Goal: Task Accomplishment & Management: Use online tool/utility

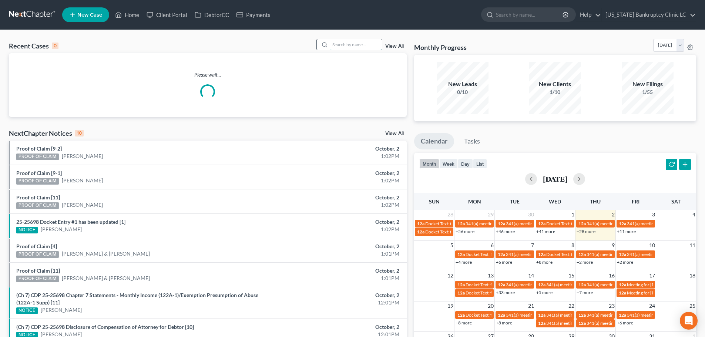
click at [350, 43] on input "search" at bounding box center [356, 44] width 52 height 11
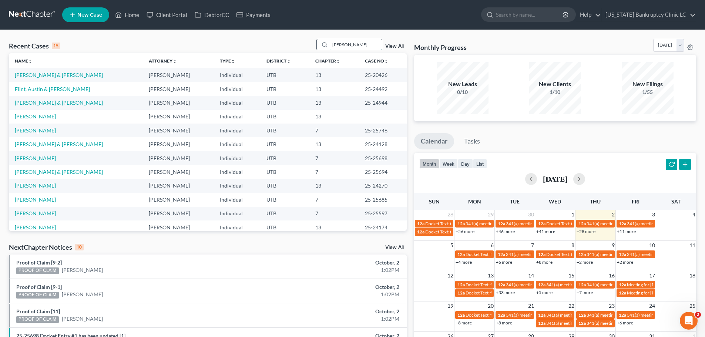
type input "[PERSON_NAME]"
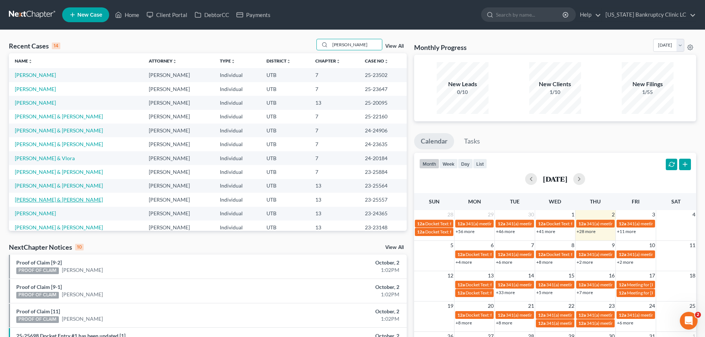
click at [37, 199] on link "[PERSON_NAME] & [PERSON_NAME]" at bounding box center [59, 200] width 88 height 6
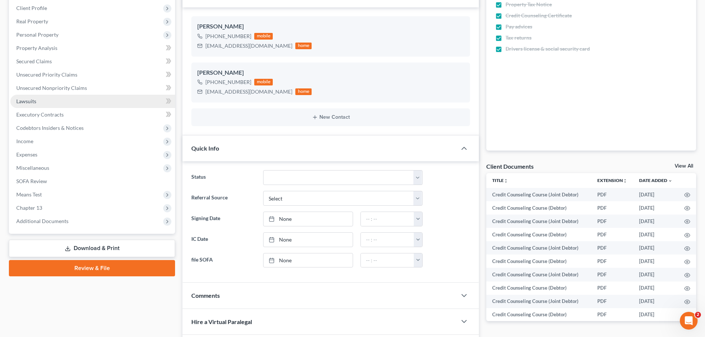
scroll to position [148, 0]
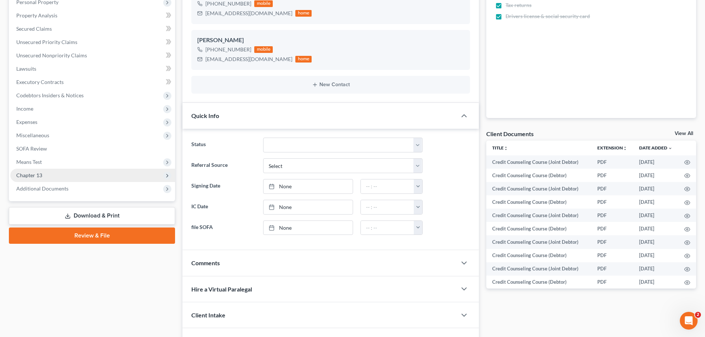
click at [40, 174] on span "Chapter 13" at bounding box center [29, 175] width 26 height 6
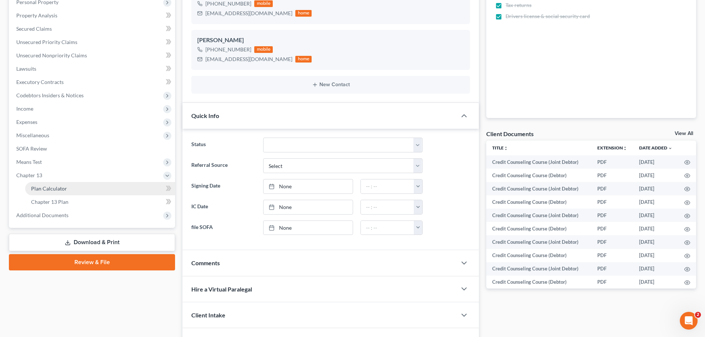
click at [56, 190] on span "Plan Calculator" at bounding box center [49, 189] width 36 height 6
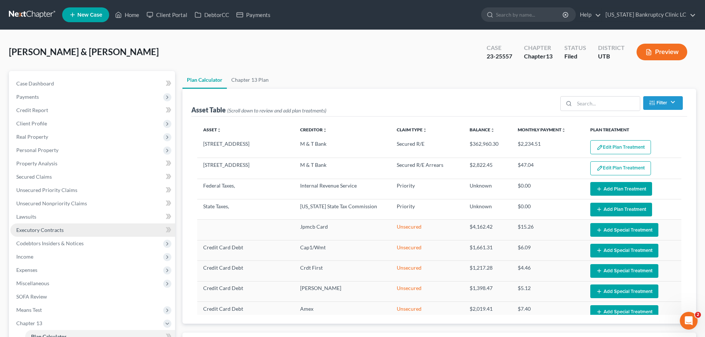
select select "59"
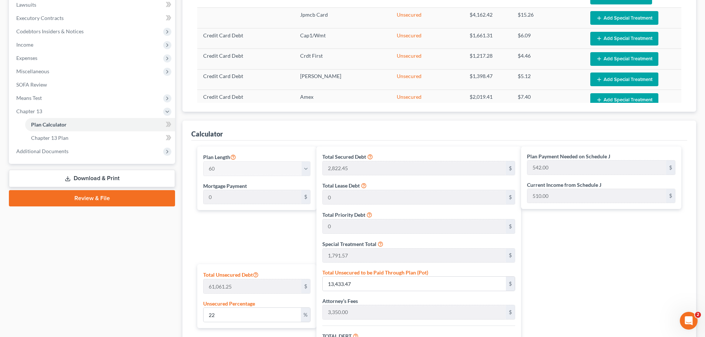
scroll to position [111, 0]
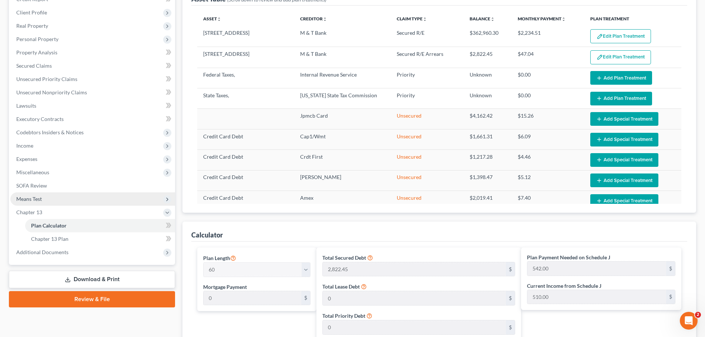
click at [50, 200] on span "Means Test" at bounding box center [92, 199] width 165 height 13
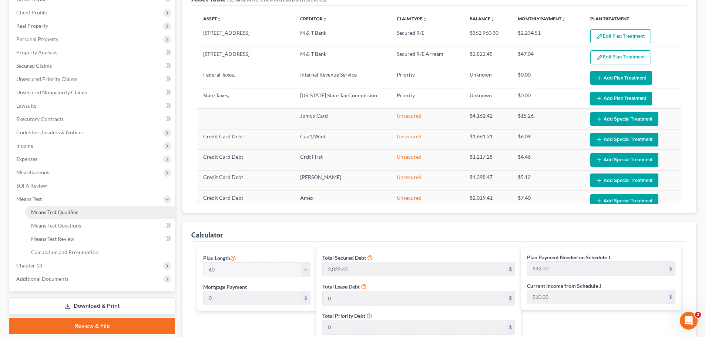
click at [53, 209] on span "Means Test Qualifier" at bounding box center [54, 212] width 47 height 6
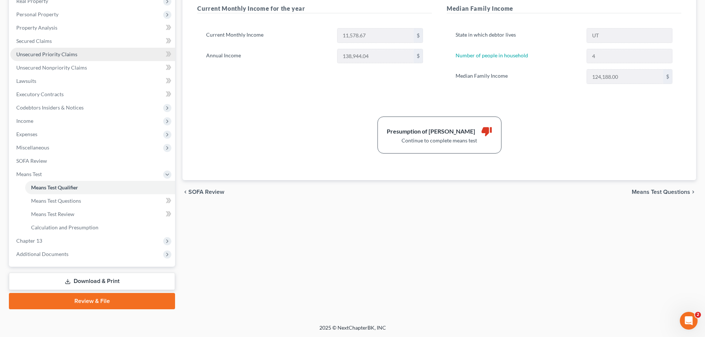
scroll to position [136, 0]
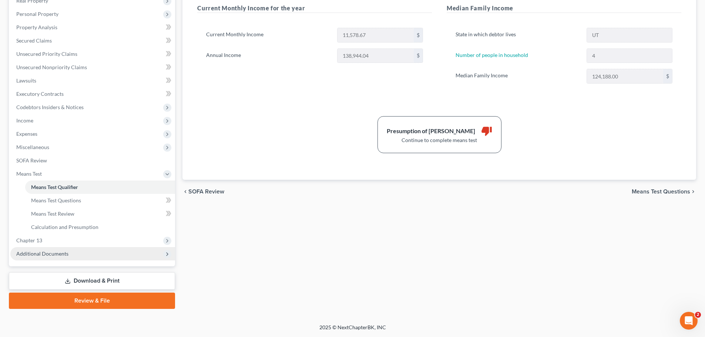
click at [68, 257] on span "Additional Documents" at bounding box center [92, 253] width 165 height 13
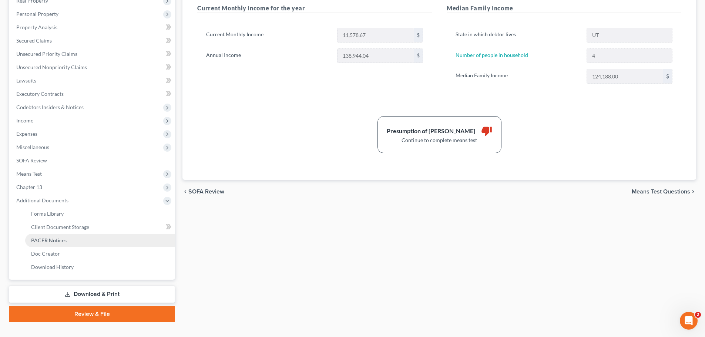
click at [76, 237] on link "PACER Notices" at bounding box center [100, 240] width 150 height 13
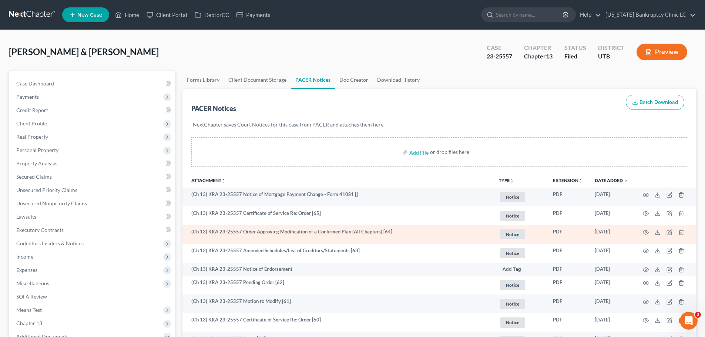
click at [649, 232] on td at bounding box center [665, 234] width 62 height 19
click at [644, 232] on icon "button" at bounding box center [646, 233] width 6 height 6
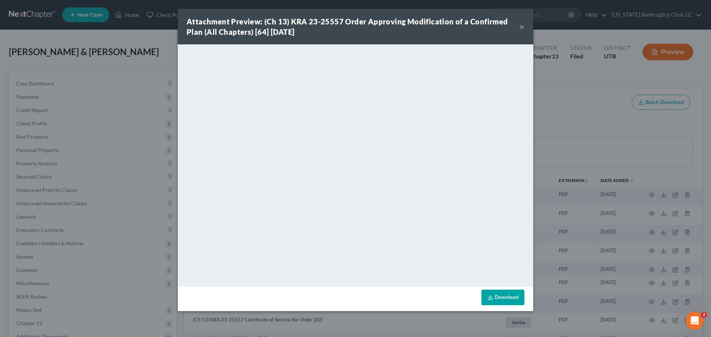
click at [521, 24] on button "×" at bounding box center [521, 26] width 5 height 9
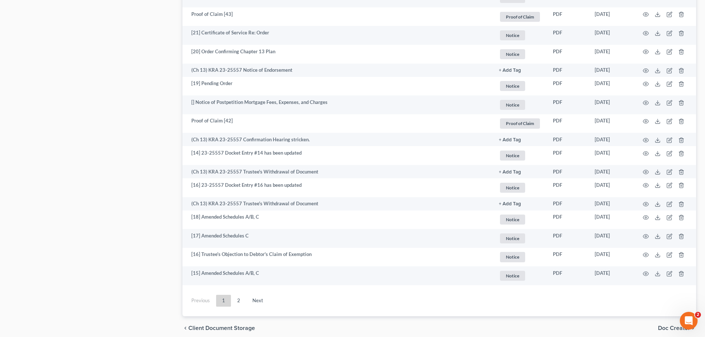
scroll to position [1259, 0]
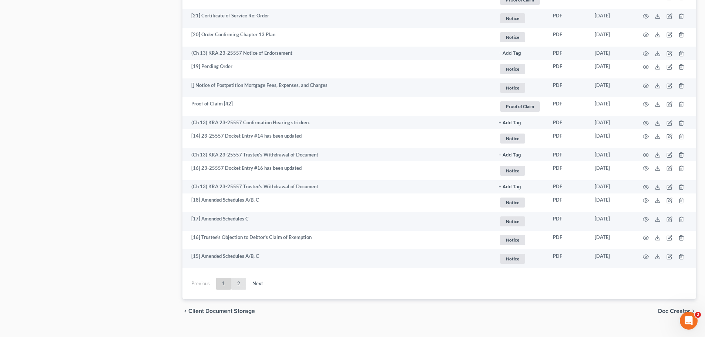
click at [241, 284] on link "2" at bounding box center [238, 284] width 15 height 12
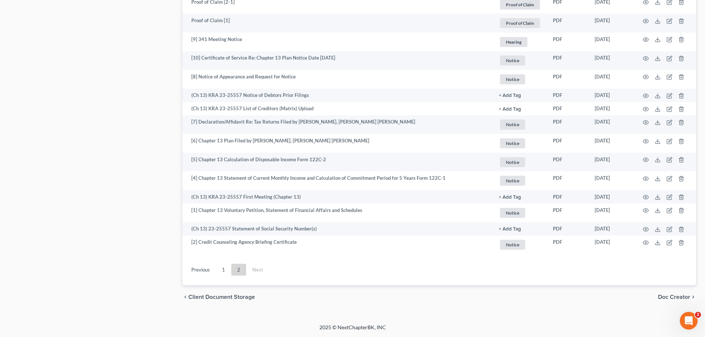
scroll to position [1179, 0]
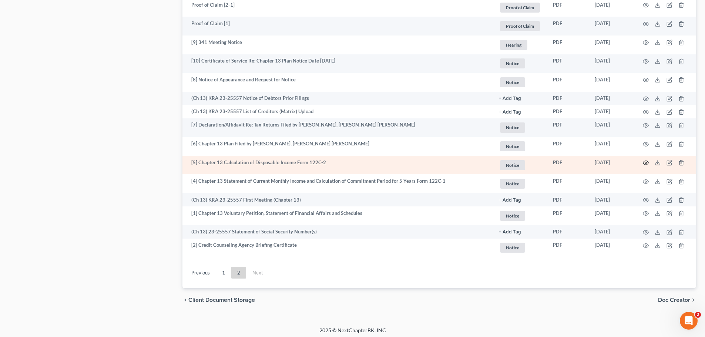
click at [647, 161] on icon "button" at bounding box center [646, 163] width 6 height 6
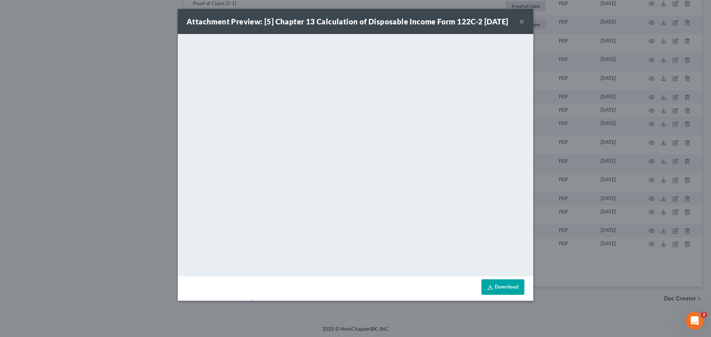
click at [523, 26] on button "×" at bounding box center [521, 21] width 5 height 9
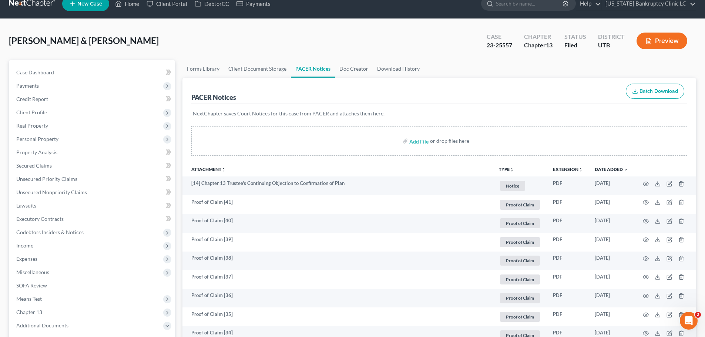
scroll to position [0, 0]
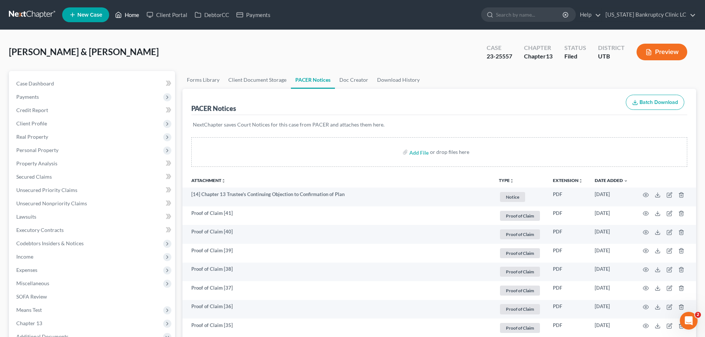
click at [134, 17] on link "Home" at bounding box center [126, 14] width 31 height 13
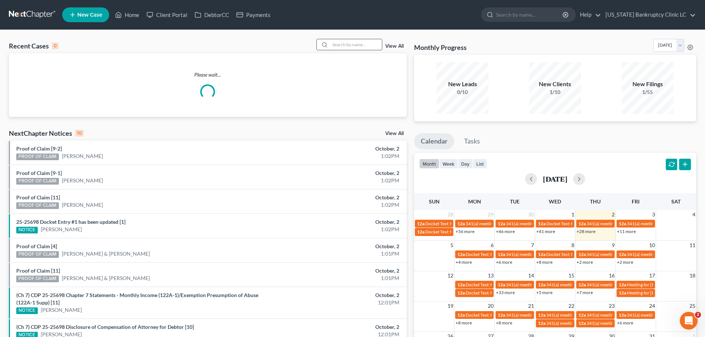
click at [346, 45] on input "search" at bounding box center [356, 44] width 52 height 11
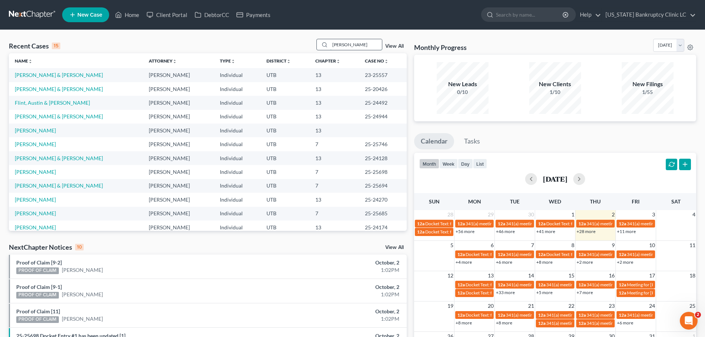
type input "[PERSON_NAME]"
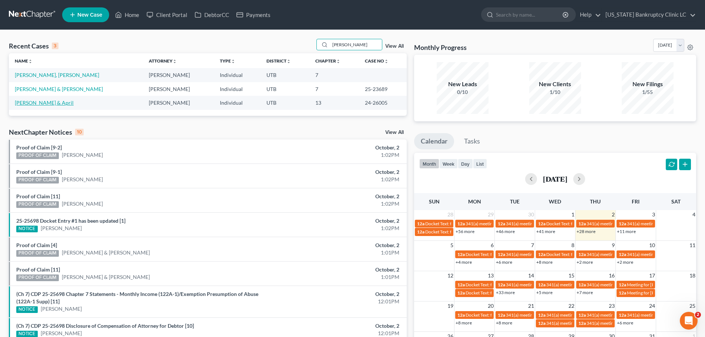
click at [42, 102] on link "[PERSON_NAME] & April" at bounding box center [44, 103] width 59 height 6
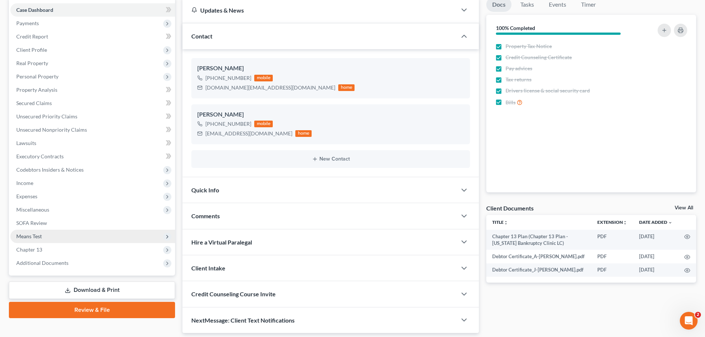
scroll to position [74, 0]
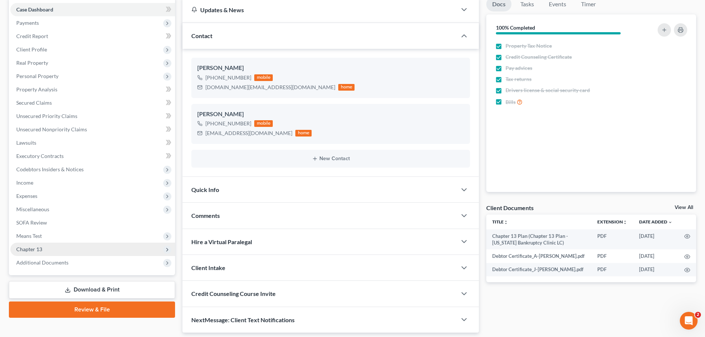
click at [49, 255] on span "Chapter 13" at bounding box center [92, 249] width 165 height 13
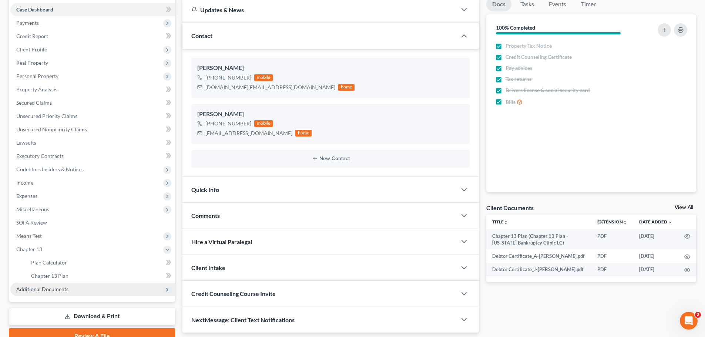
click at [36, 292] on span "Additional Documents" at bounding box center [42, 289] width 52 height 6
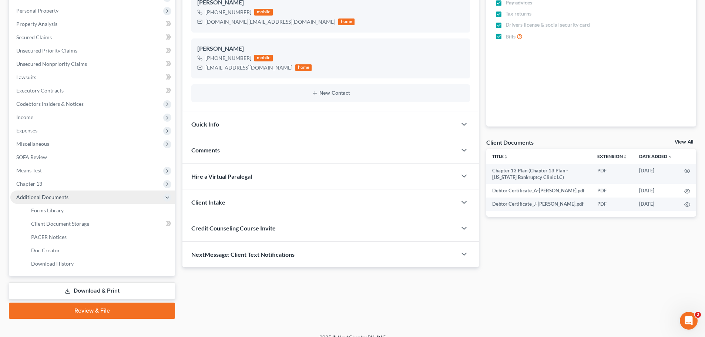
scroll to position [148, 0]
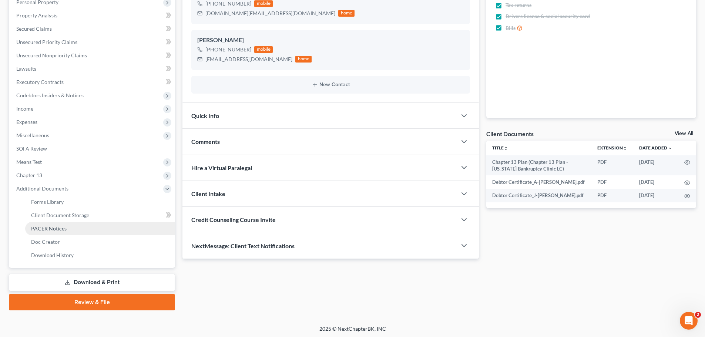
click at [65, 233] on link "PACER Notices" at bounding box center [100, 228] width 150 height 13
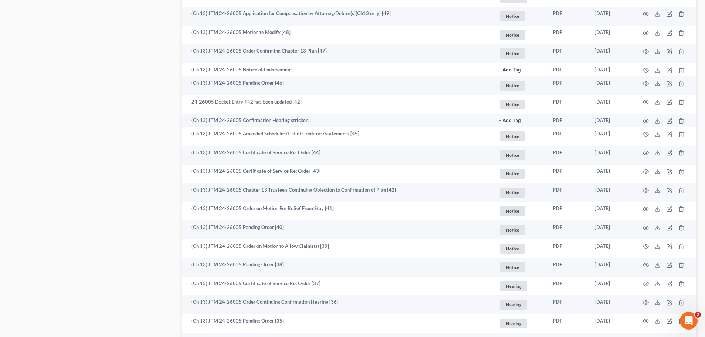
scroll to position [852, 0]
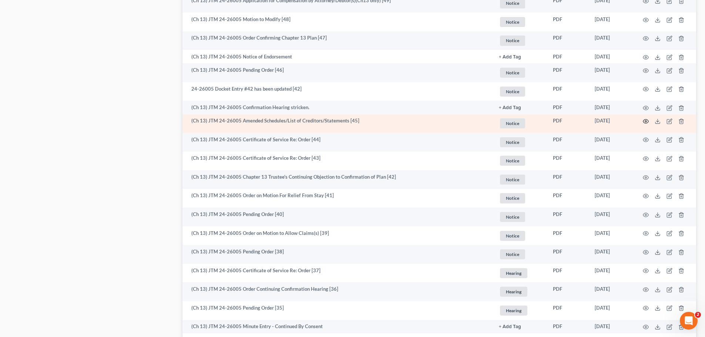
click at [645, 121] on icon "button" at bounding box center [646, 121] width 6 height 6
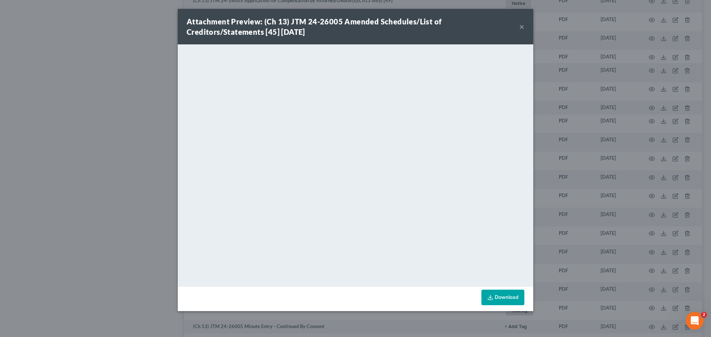
click at [523, 27] on button "×" at bounding box center [521, 26] width 5 height 9
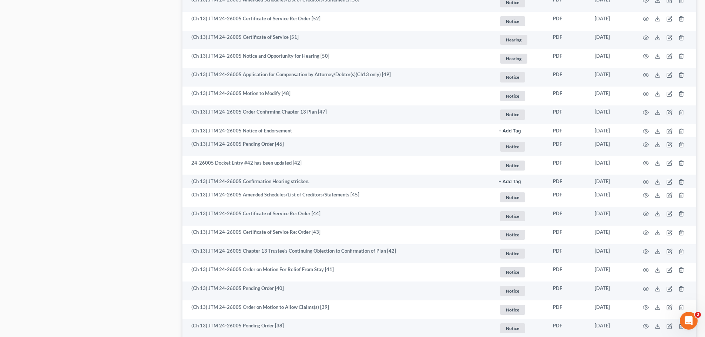
scroll to position [741, 0]
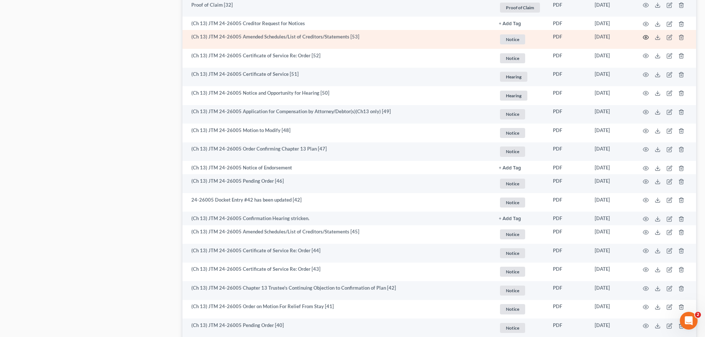
click at [647, 36] on icon "button" at bounding box center [647, 38] width 6 height 4
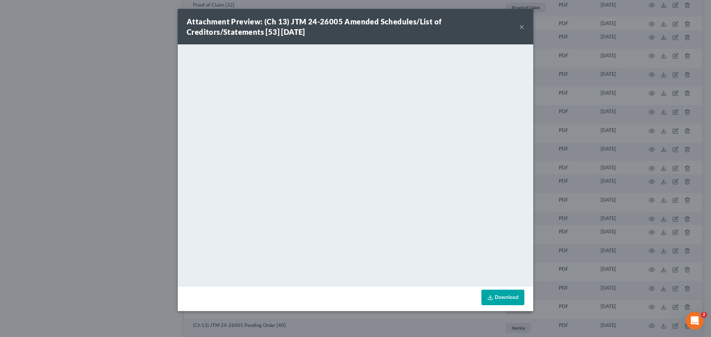
click at [522, 28] on button "×" at bounding box center [521, 26] width 5 height 9
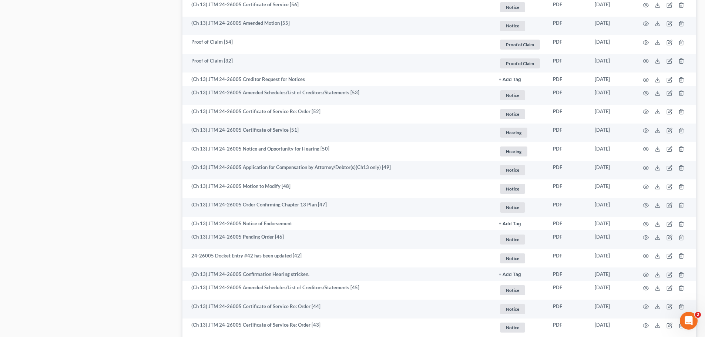
scroll to position [667, 0]
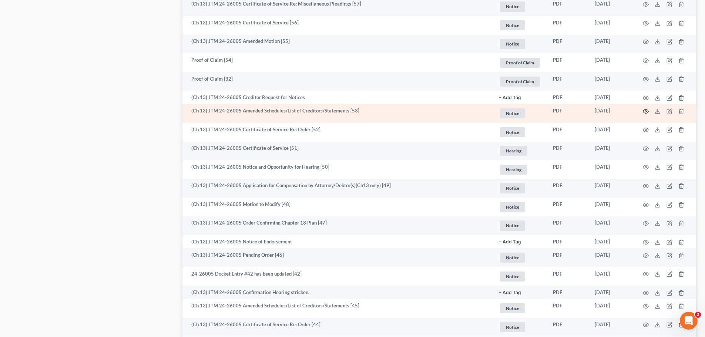
click at [646, 111] on circle "button" at bounding box center [645, 111] width 1 height 1
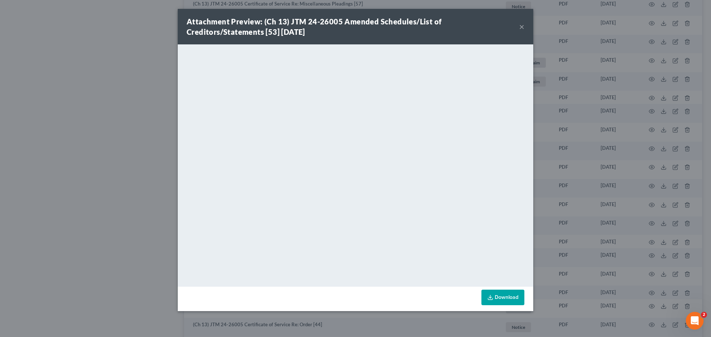
click at [521, 25] on button "×" at bounding box center [521, 26] width 5 height 9
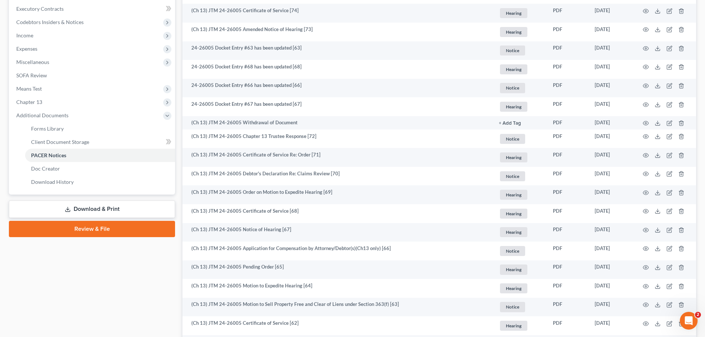
scroll to position [185, 0]
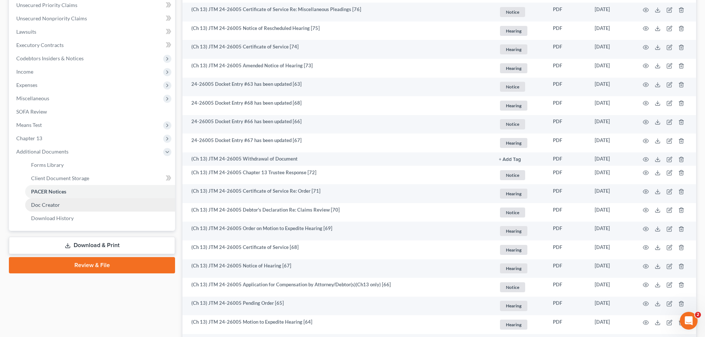
click at [107, 245] on link "Download & Print" at bounding box center [92, 245] width 166 height 17
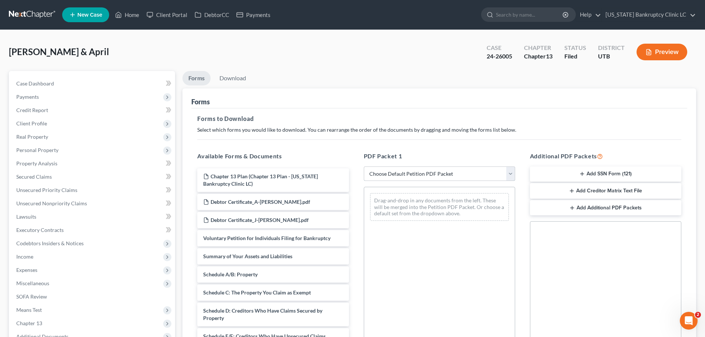
click at [511, 173] on select "Choose Default Petition PDF Packet Complete Bankruptcy Petition (all forms and …" at bounding box center [439, 174] width 151 height 15
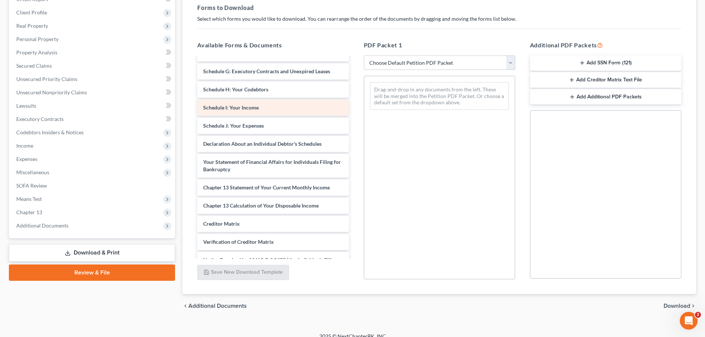
scroll to position [185, 0]
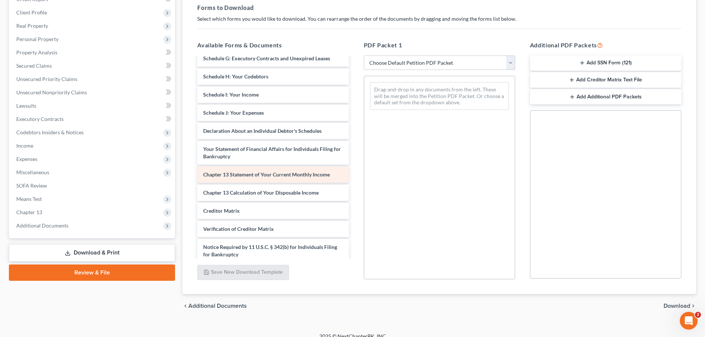
click at [258, 173] on span "Chapter 13 Statement of Your Current Monthly Income" at bounding box center [266, 174] width 127 height 6
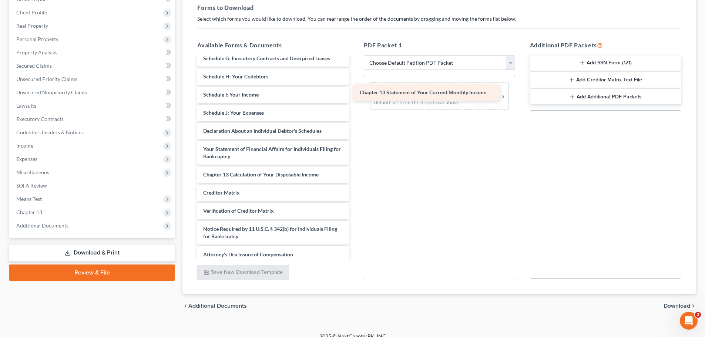
drag, startPoint x: 258, startPoint y: 173, endPoint x: 423, endPoint y: 89, distance: 185.7
click at [355, 89] on div "Chapter 13 Statement of Your Current Monthly Income Chapter 13 Plan (Chapter 13…" at bounding box center [272, 67] width 163 height 391
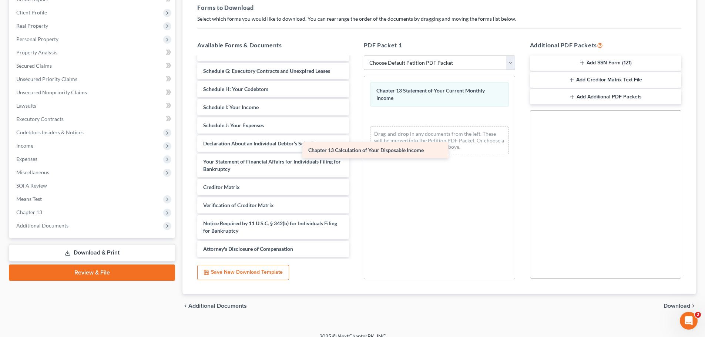
scroll to position [173, 0]
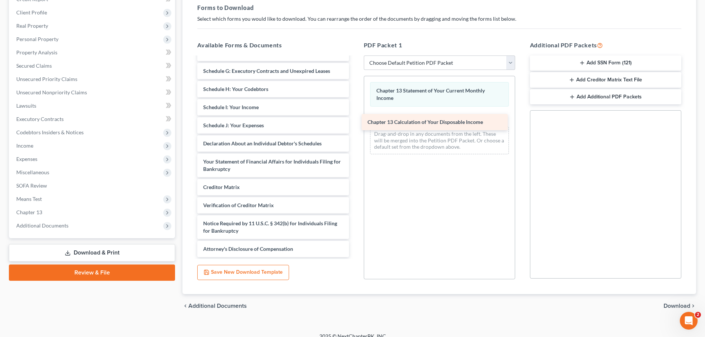
drag, startPoint x: 277, startPoint y: 177, endPoint x: 449, endPoint y: 124, distance: 180.1
click at [355, 124] on div "Chapter 13 Calculation of Your Disposable Income Chapter 13 Plan (Chapter 13 Pl…" at bounding box center [272, 71] width 163 height 373
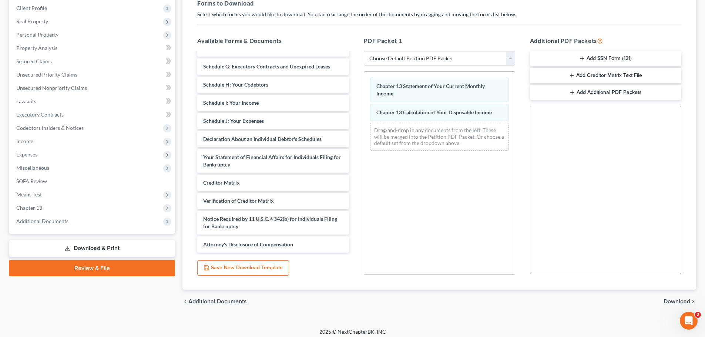
scroll to position [120, 0]
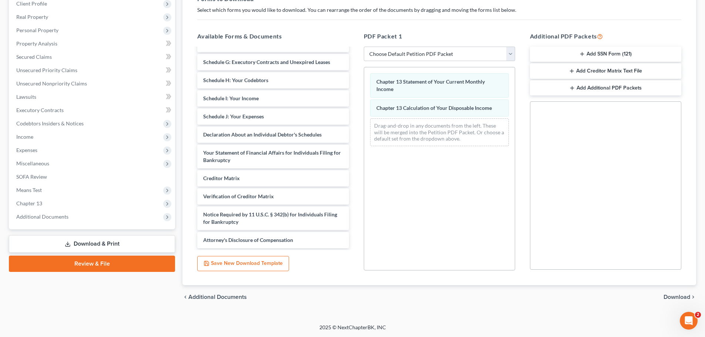
click at [677, 295] on span "Download" at bounding box center [677, 297] width 27 height 6
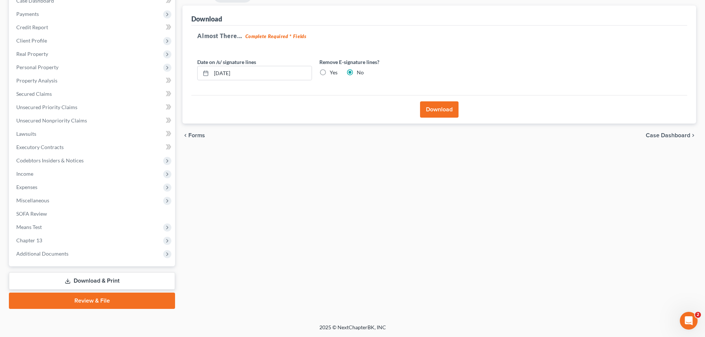
scroll to position [83, 0]
click at [443, 106] on button "Download" at bounding box center [439, 109] width 39 height 16
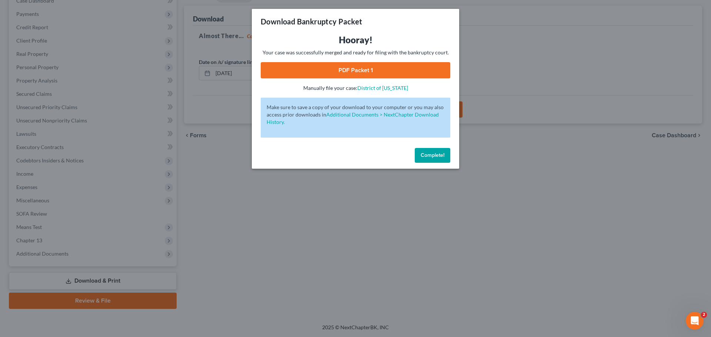
click at [346, 71] on link "PDF Packet 1" at bounding box center [356, 70] width 190 height 16
click at [434, 159] on button "Complete!" at bounding box center [433, 155] width 36 height 15
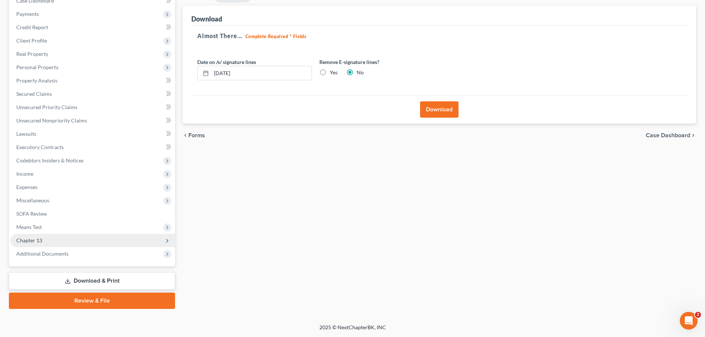
click at [86, 241] on span "Chapter 13" at bounding box center [92, 240] width 165 height 13
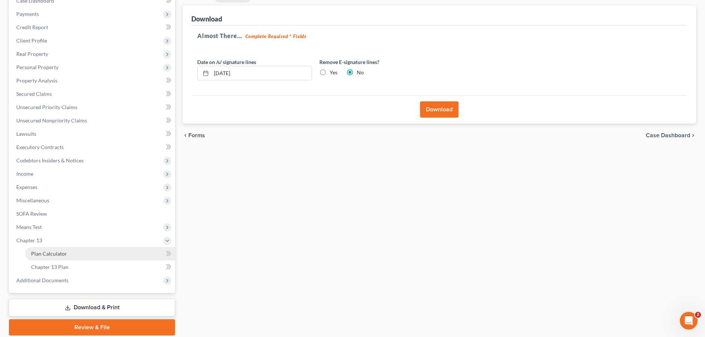
click at [85, 253] on link "Plan Calculator" at bounding box center [100, 253] width 150 height 13
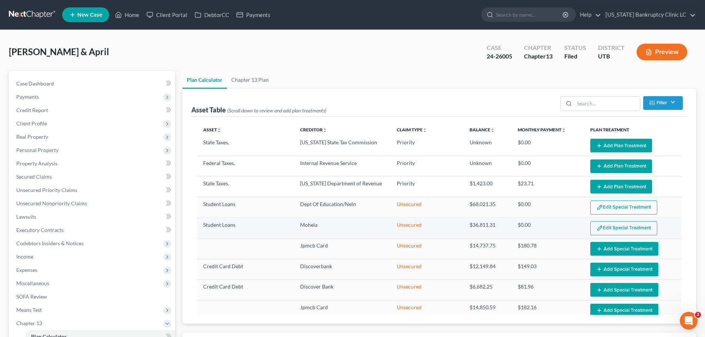
select select "59"
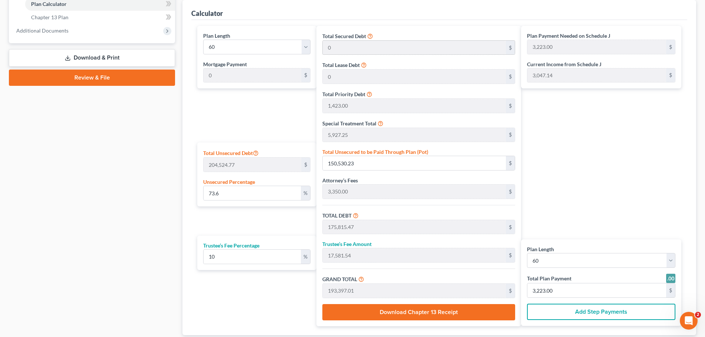
scroll to position [333, 0]
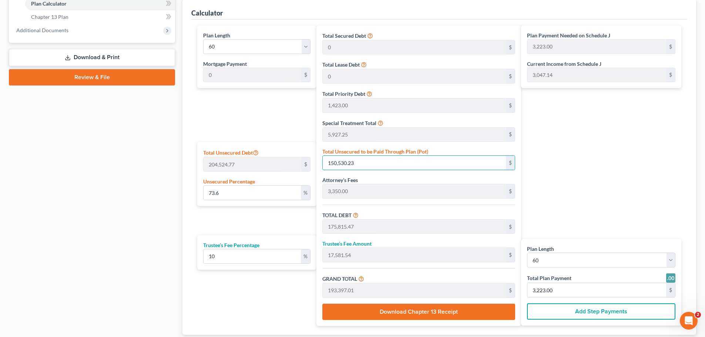
type input "0.0004889383325061311"
type input "1"
type input "25,286.24"
type input "2,528.62"
type input "27,814.86"
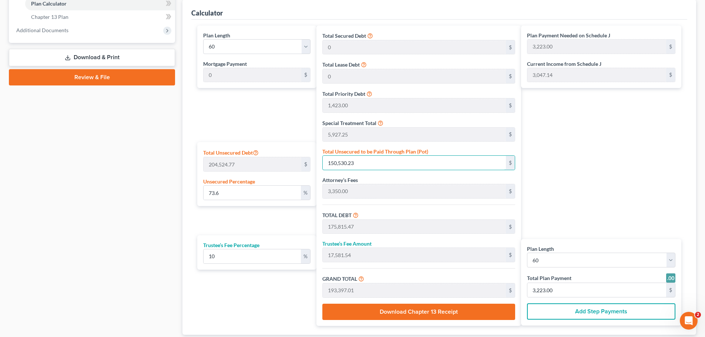
type input "464.00"
type input "0.00880088998511036"
type input "18"
type input "25,303.24"
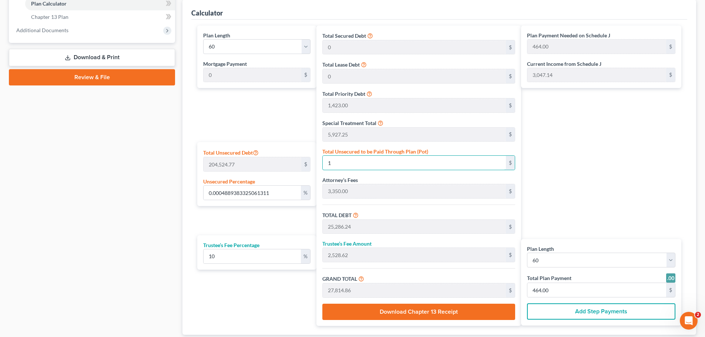
type input "2,530.32"
type input "27,833.56"
type input "0.09240934484365879"
type input "189"
type input "25,474.24"
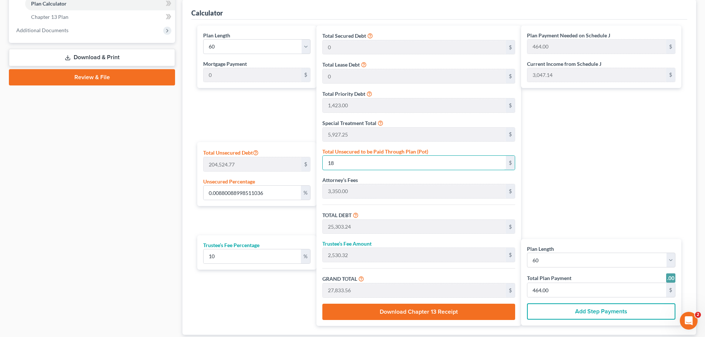
type input "2,547.42"
type input "28,021.66"
type input "467.00"
type input "0.9270270784316246"
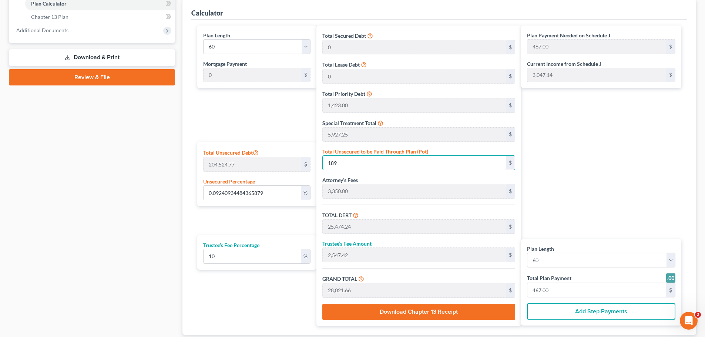
type input "1896"
type input "27,181.24"
type input "2,718.12"
type input "29,899.36"
type input "498.00"
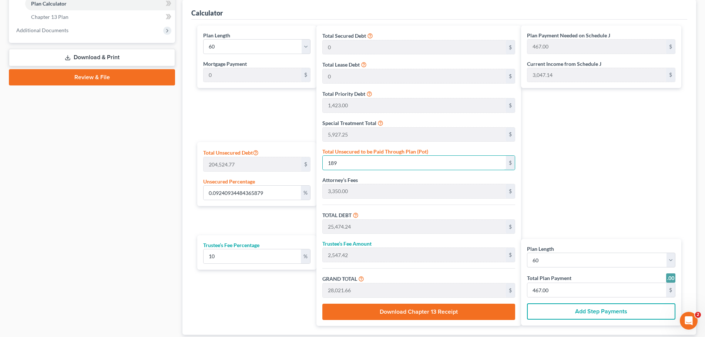
type input "498.00"
type input "1,896"
type input "9.270270784316246"
type input "1,8960"
type input "44,245.24"
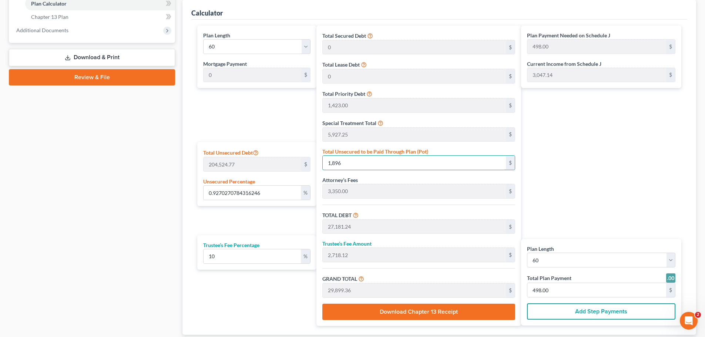
type input "4,424.52"
type input "48,669.76"
type input "811.00"
type input "18,960"
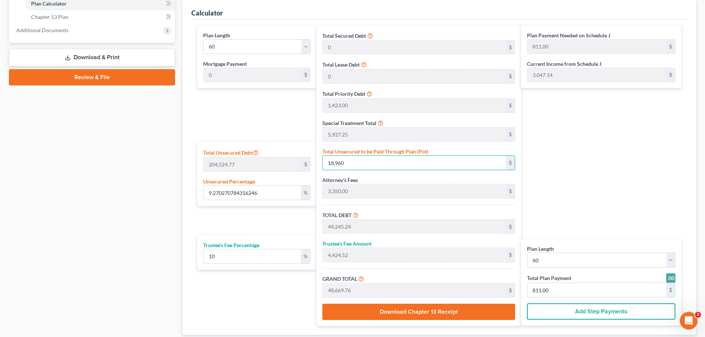
type input "92.70270784316246"
type input "18,9600"
type input "214,885.24"
type input "21,488.52"
type input "236,373.76"
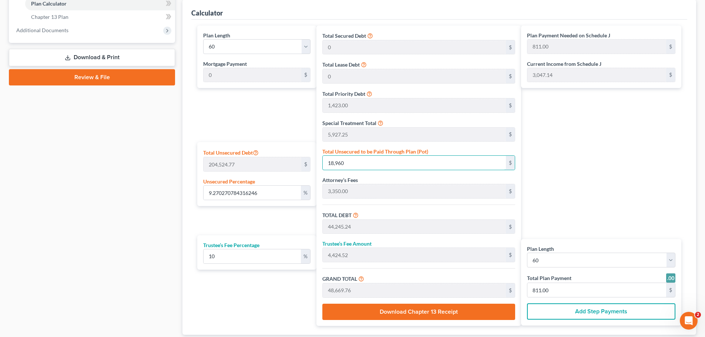
type input "3,940.00"
type input "189,600"
